Goal: Check status: Check status

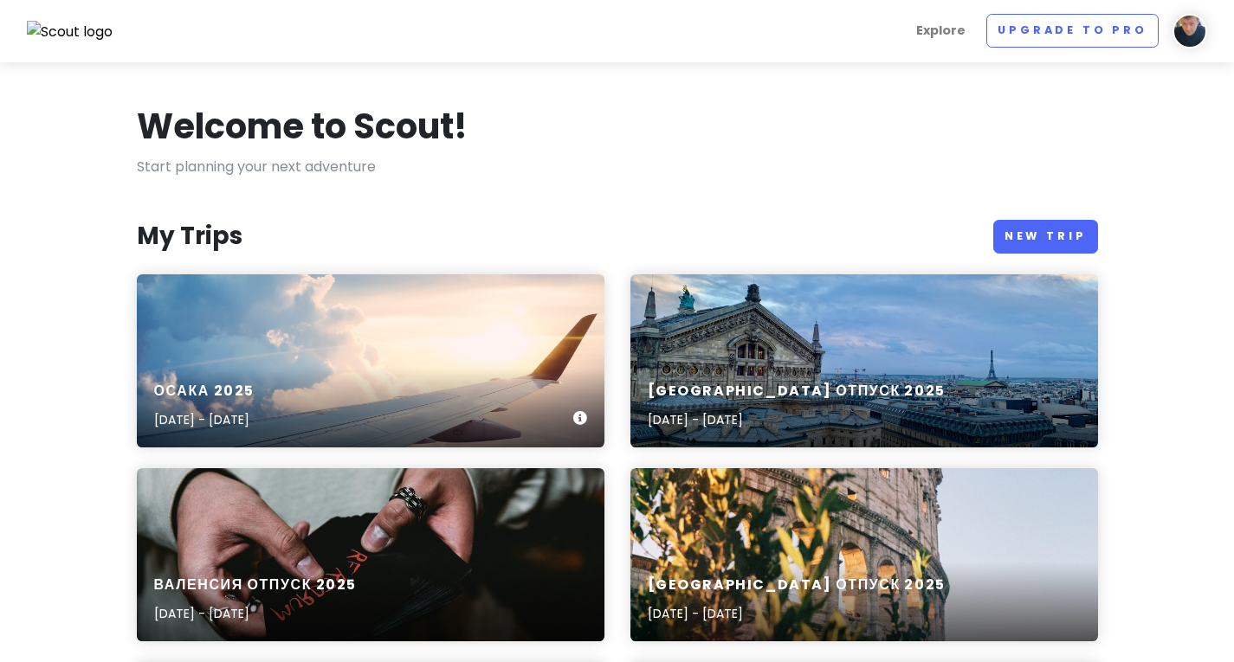
click at [442, 371] on div "Осака [DATE], 2025 - [DATE]" at bounding box center [371, 406] width 468 height 82
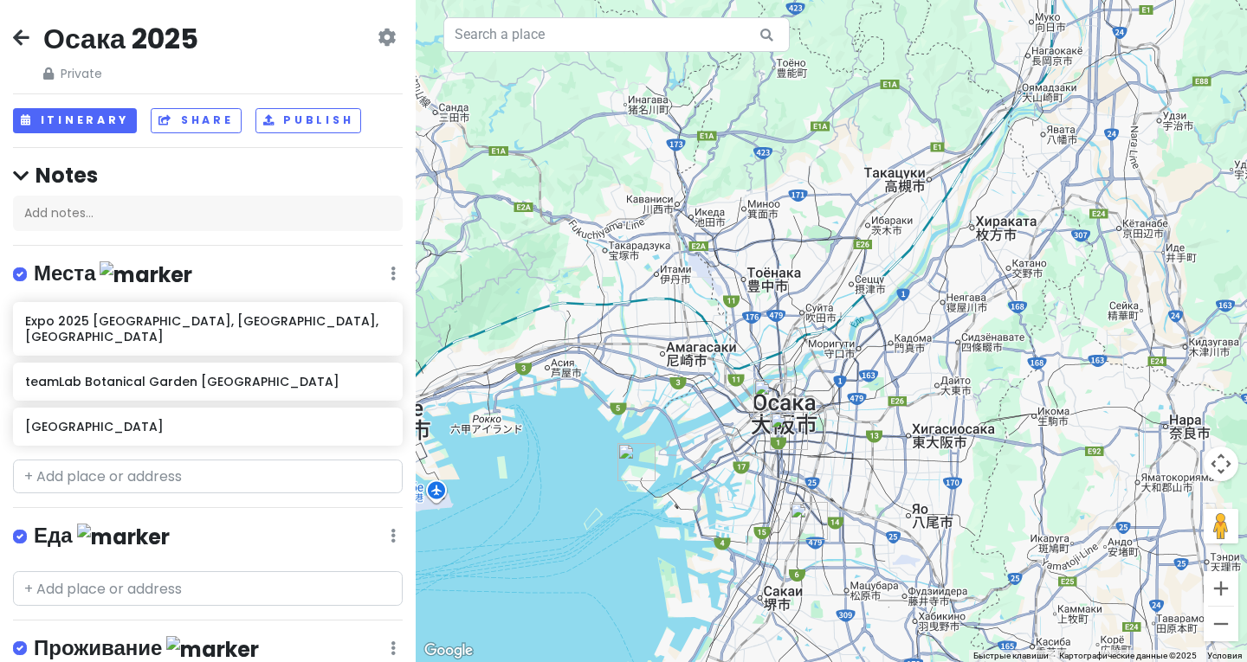
drag, startPoint x: 1043, startPoint y: 328, endPoint x: 870, endPoint y: 425, distance: 198.5
click at [870, 425] on div at bounding box center [831, 331] width 831 height 662
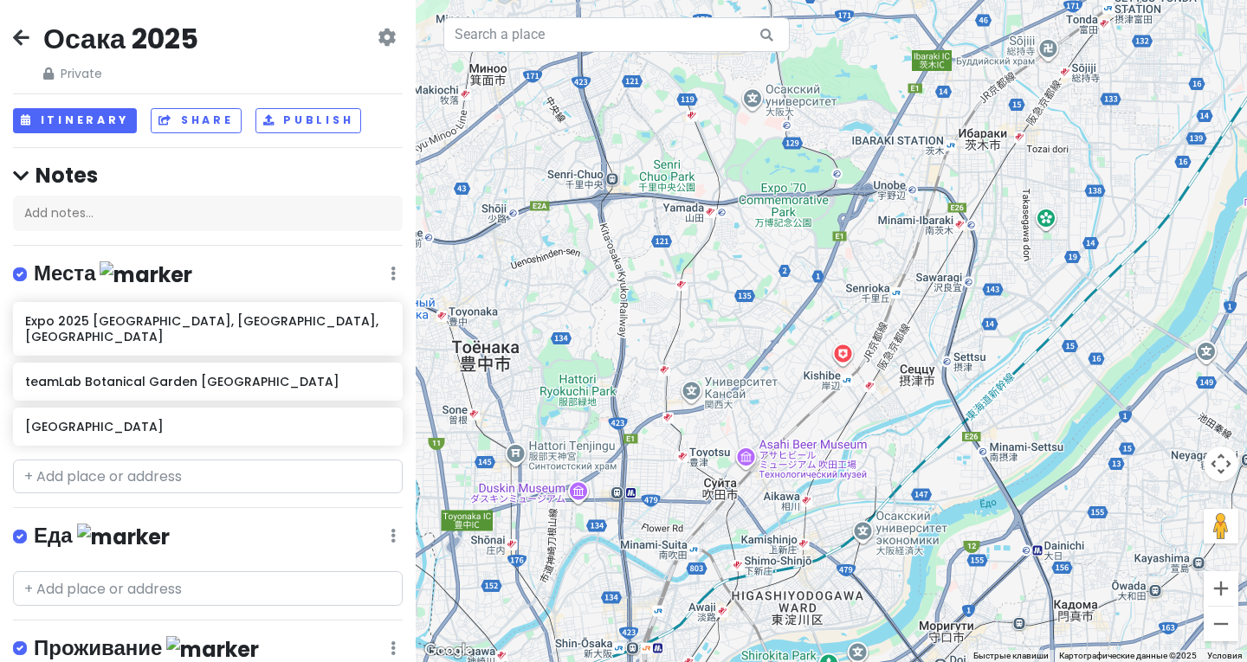
drag, startPoint x: 810, startPoint y: 156, endPoint x: 798, endPoint y: 264, distance: 108.8
click at [798, 264] on div at bounding box center [831, 331] width 831 height 662
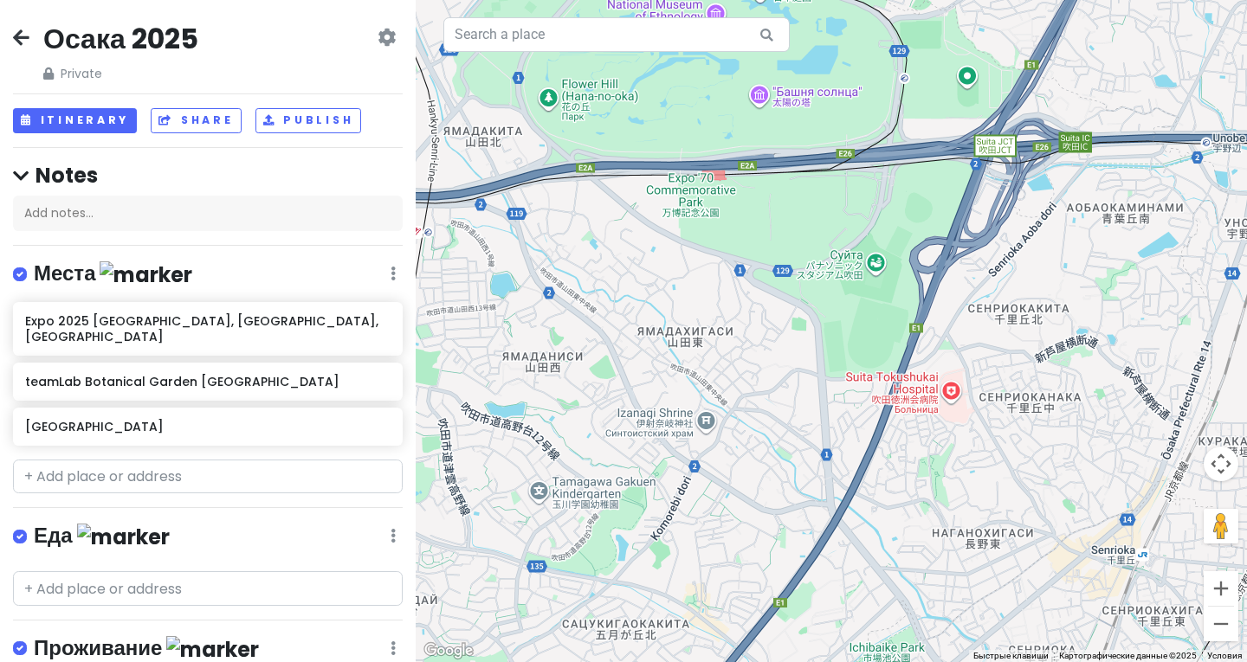
click at [720, 206] on div at bounding box center [831, 331] width 831 height 662
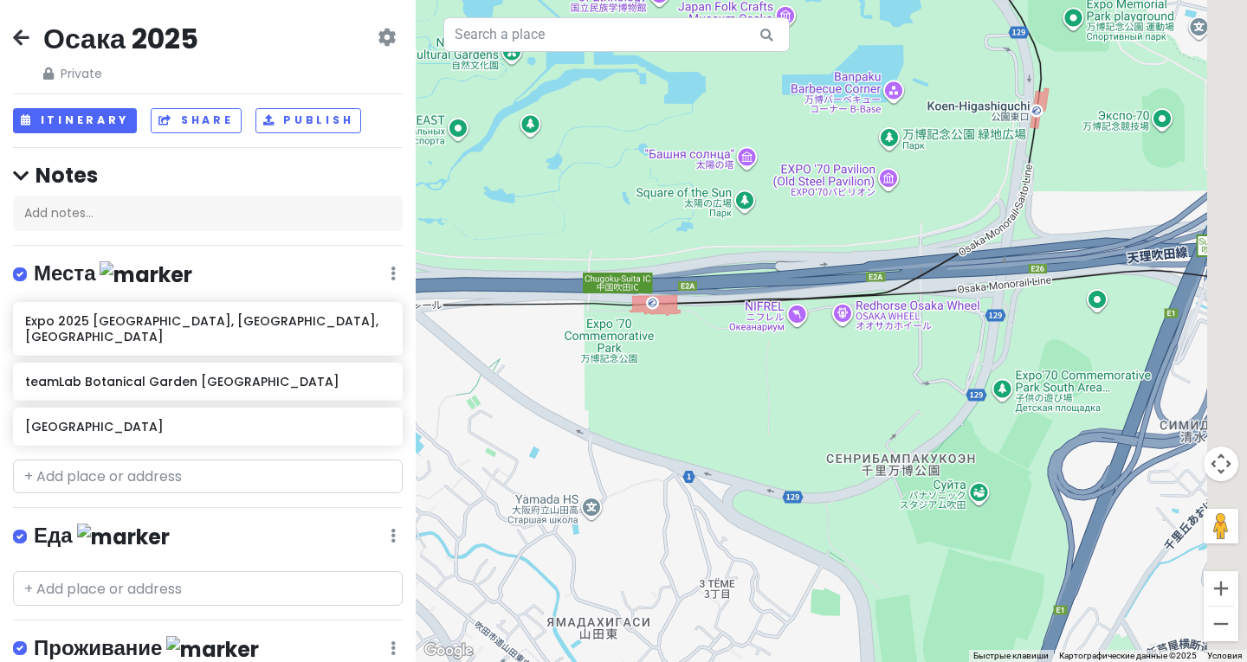
drag, startPoint x: 825, startPoint y: 167, endPoint x: 744, endPoint y: 366, distance: 215.1
click at [744, 366] on div at bounding box center [831, 331] width 831 height 662
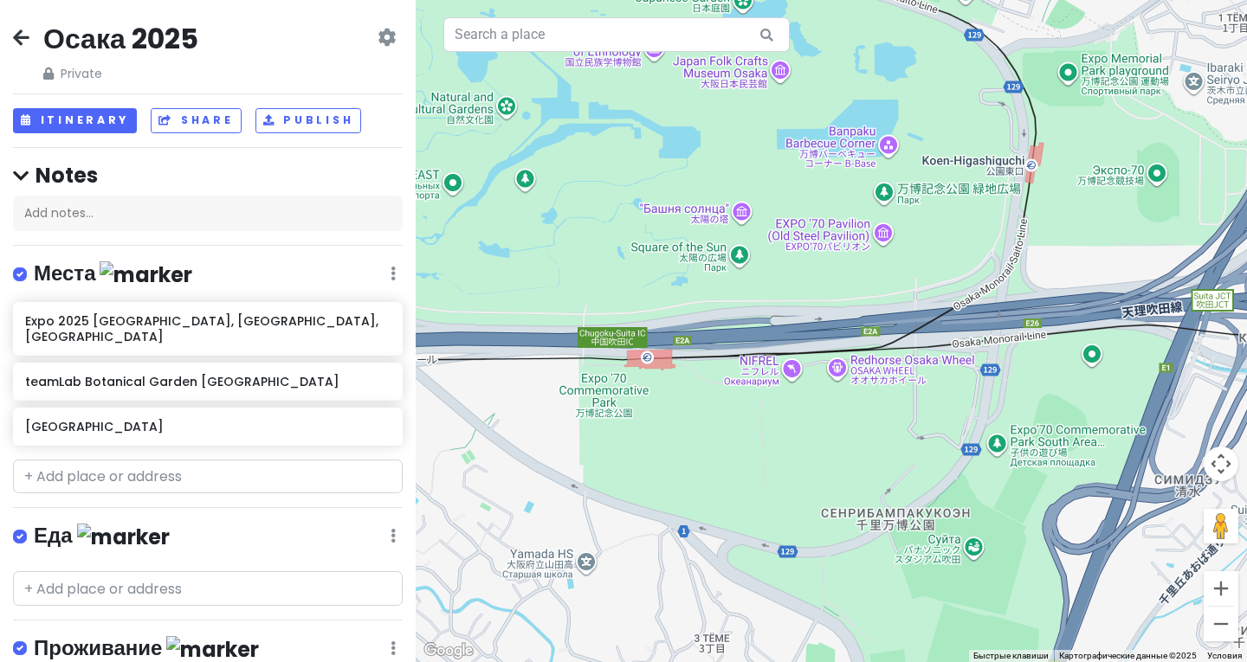
click at [618, 368] on div at bounding box center [831, 331] width 831 height 662
